Goal: Find specific page/section: Find specific page/section

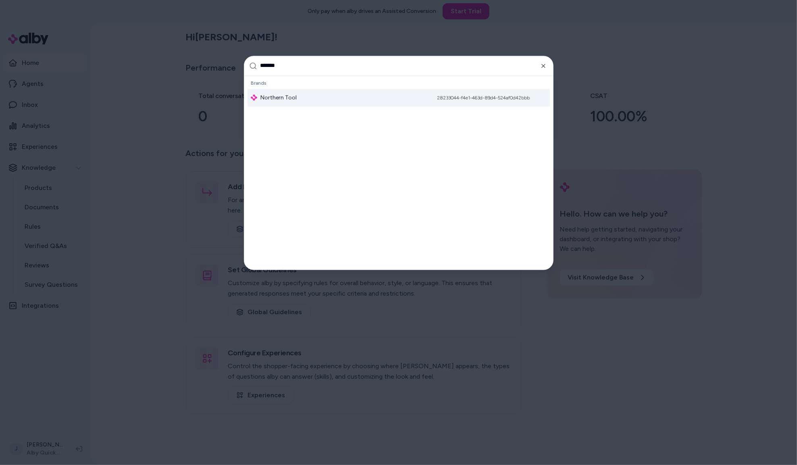
type input "*******"
click at [294, 101] on span "Northern Tool" at bounding box center [278, 98] width 36 height 8
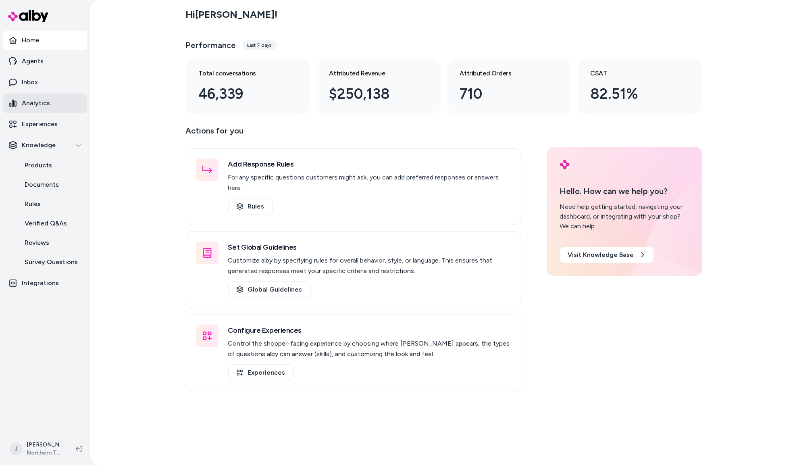
click at [36, 103] on p "Analytics" at bounding box center [36, 103] width 28 height 10
